Goal: Task Accomplishment & Management: Manage account settings

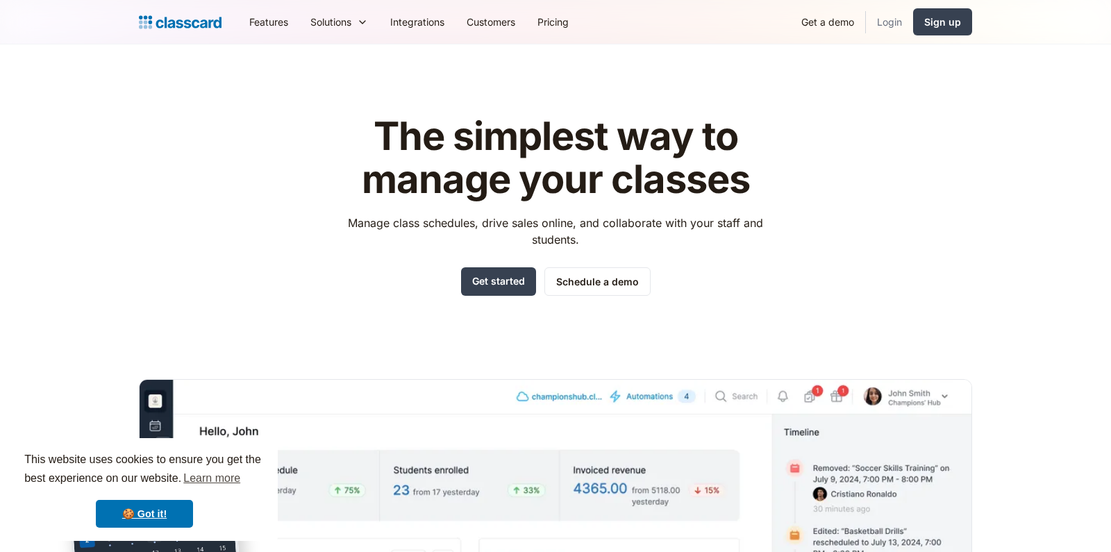
click at [886, 17] on link "Login" at bounding box center [889, 21] width 47 height 31
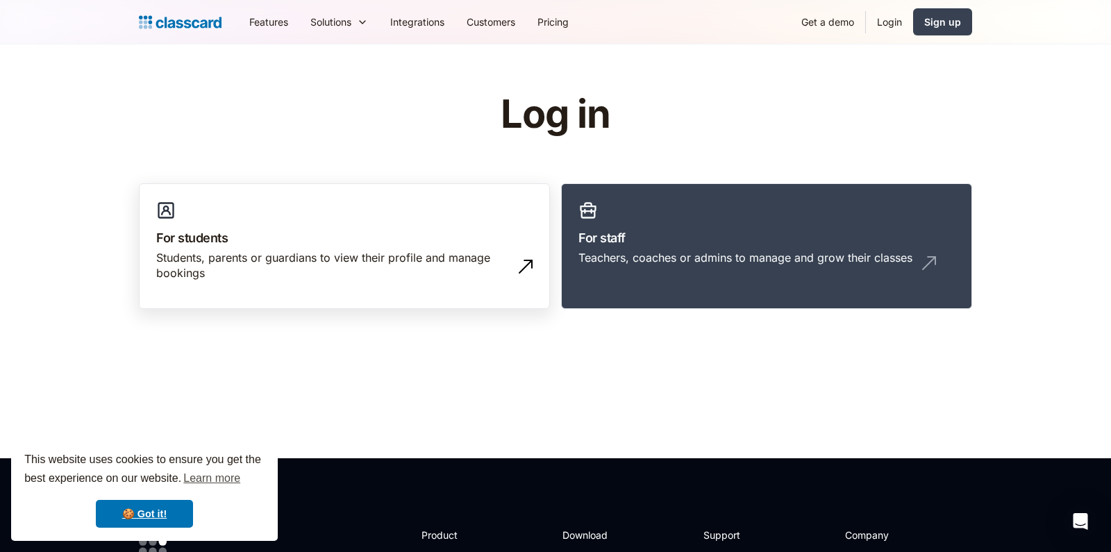
click at [475, 269] on div "Students, parents or guardians to view their profile and manage bookings" at bounding box center [330, 265] width 349 height 31
